Goal: Task Accomplishment & Management: Manage account settings

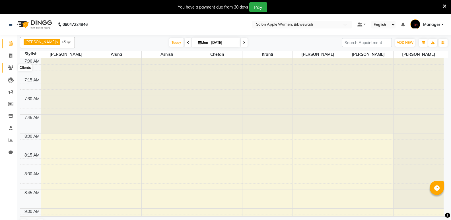
click at [12, 69] on icon at bounding box center [10, 67] width 5 height 4
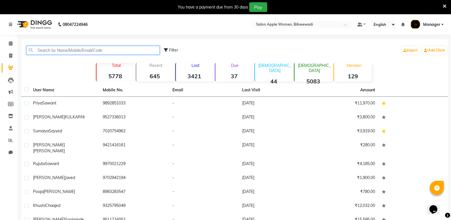
click at [44, 51] on input "text" at bounding box center [92, 50] width 133 height 9
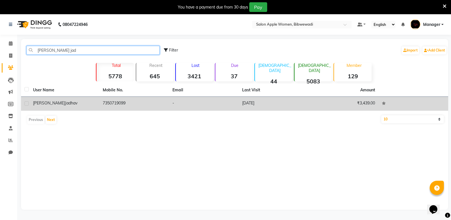
type input "[PERSON_NAME] jad"
click at [93, 104] on div "[PERSON_NAME]" at bounding box center [64, 103] width 63 height 6
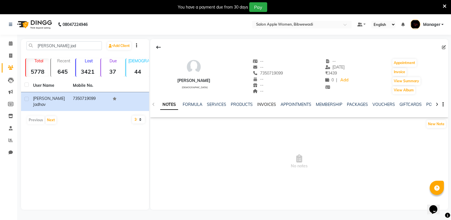
click at [266, 102] on link "INVOICES" at bounding box center [266, 104] width 19 height 5
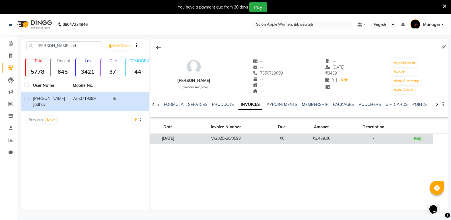
click at [251, 134] on td "V/2025-26/0593" at bounding box center [226, 139] width 80 height 10
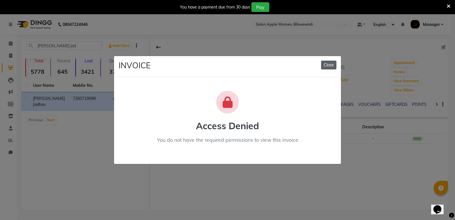
click at [331, 65] on button "Close" at bounding box center [328, 65] width 15 height 9
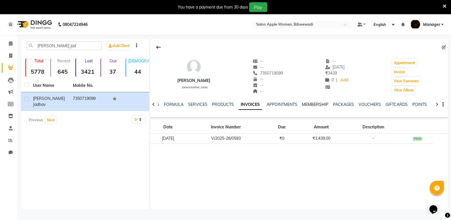
click at [310, 102] on link "MEMBERSHIP" at bounding box center [315, 104] width 26 height 5
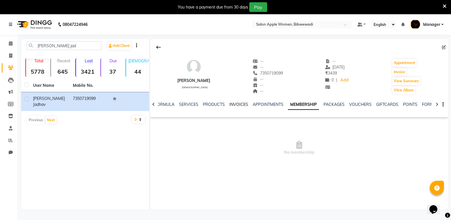
click at [235, 103] on link "INVOICES" at bounding box center [238, 104] width 19 height 5
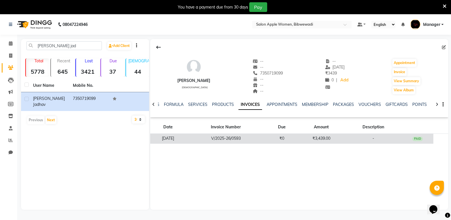
click at [260, 138] on td "V/2025-26/0593" at bounding box center [226, 139] width 80 height 10
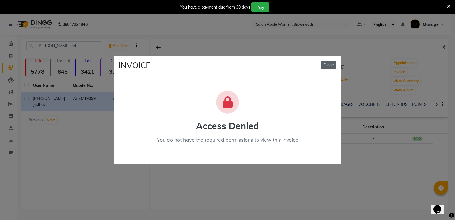
click at [330, 65] on button "Close" at bounding box center [328, 65] width 15 height 9
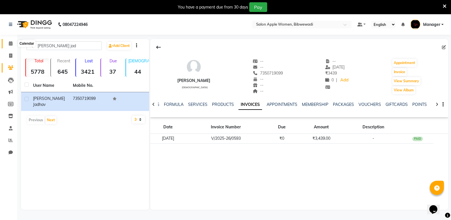
click at [12, 44] on icon at bounding box center [11, 43] width 4 height 4
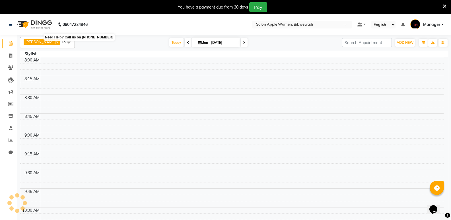
scroll to position [526, 0]
